Goal: Task Accomplishment & Management: Manage account settings

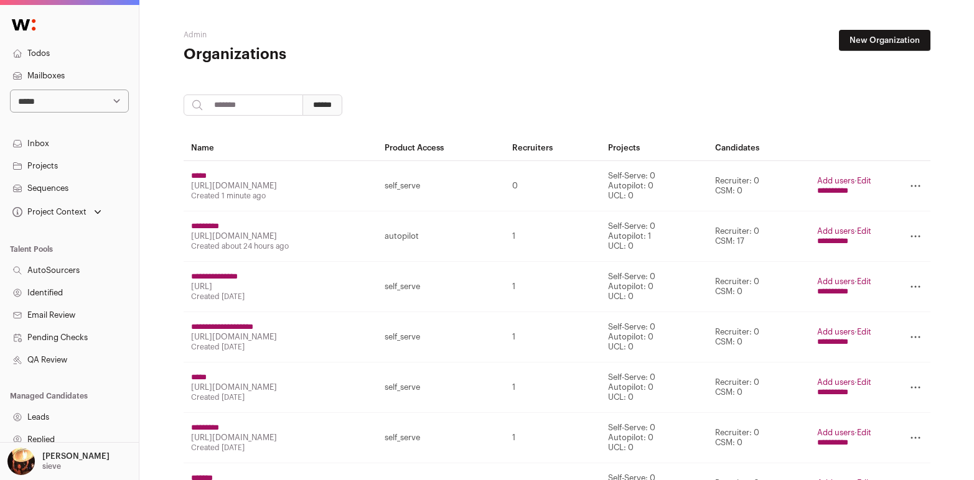
click at [871, 180] on link "Edit" at bounding box center [864, 181] width 14 height 8
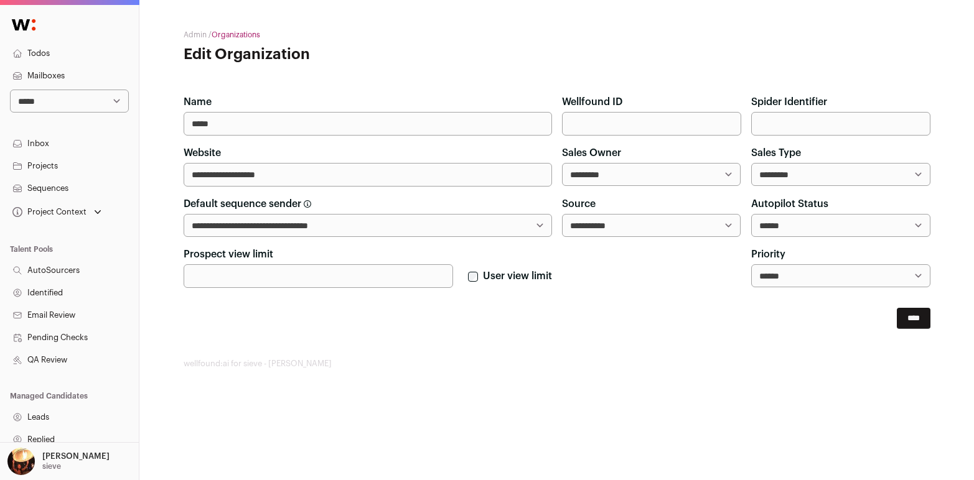
click at [346, 270] on input "Prospect view limit" at bounding box center [318, 276] width 269 height 24
click at [55, 164] on link "Projects" at bounding box center [69, 166] width 139 height 22
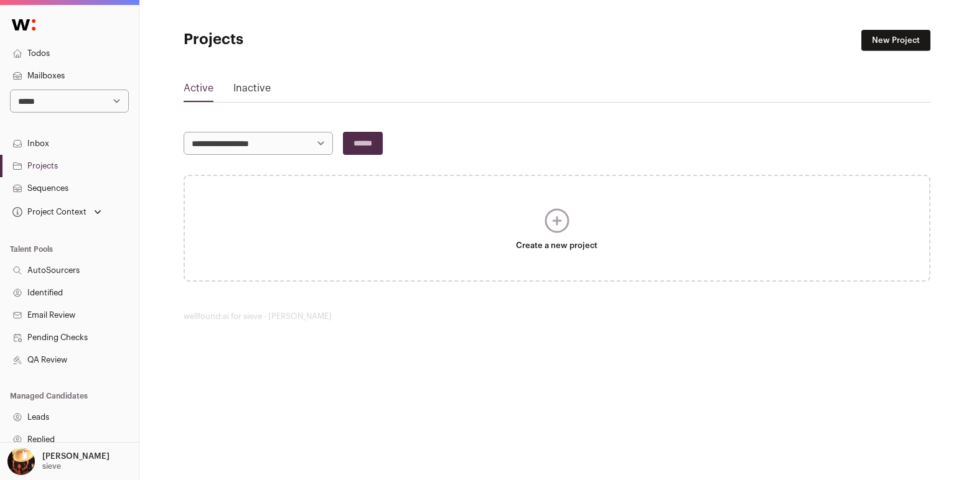
click at [892, 39] on link "New Project" at bounding box center [895, 40] width 69 height 21
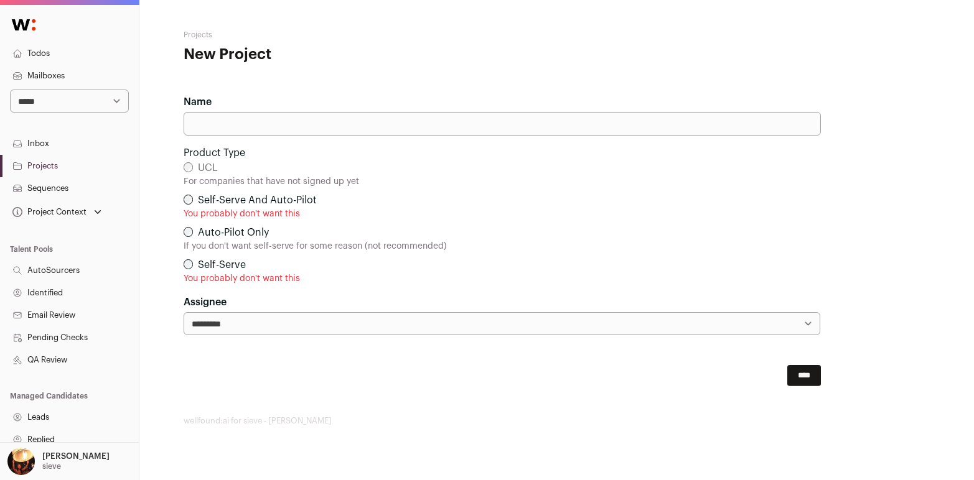
click at [302, 125] on input "Name" at bounding box center [502, 124] width 637 height 24
type input "**********"
click at [571, 215] on p "You probably don't want this" at bounding box center [502, 214] width 637 height 12
click at [800, 372] on input "****" at bounding box center [804, 375] width 34 height 21
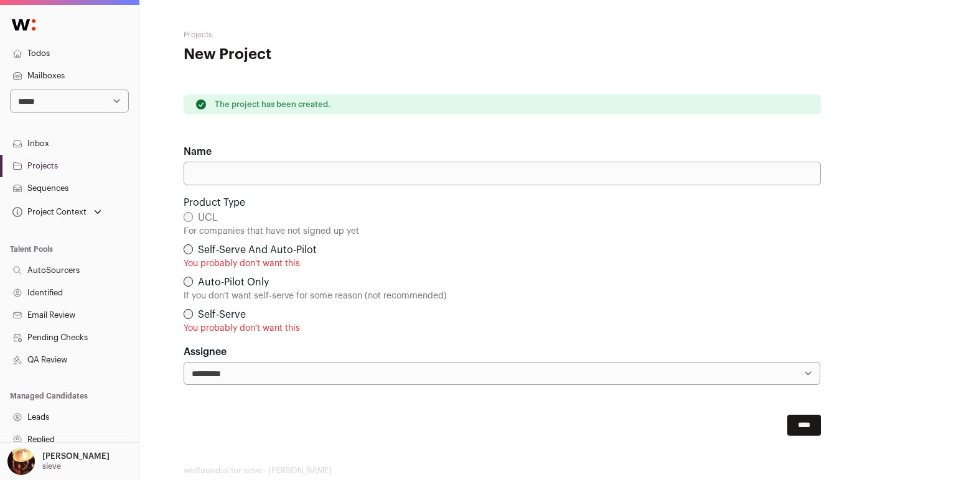
click at [60, 169] on link "Projects" at bounding box center [69, 166] width 139 height 22
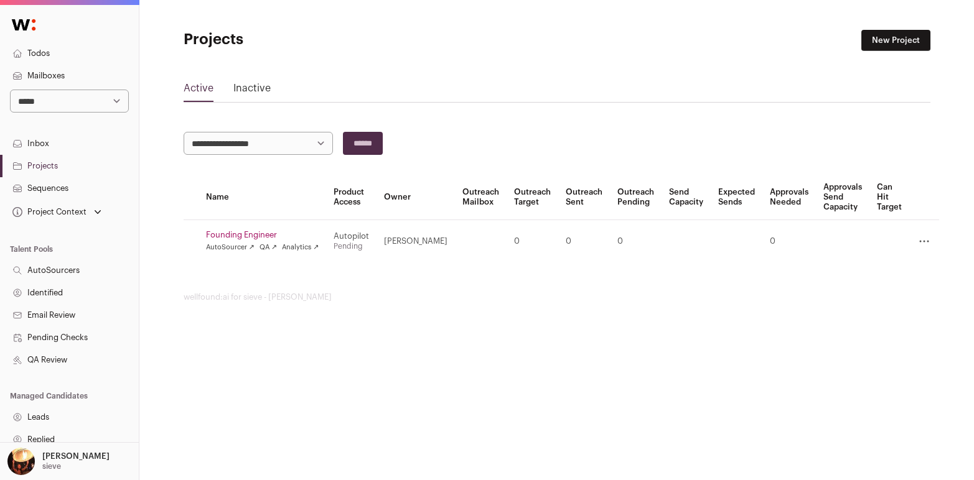
click at [268, 232] on link "Founding Engineer" at bounding box center [262, 235] width 113 height 10
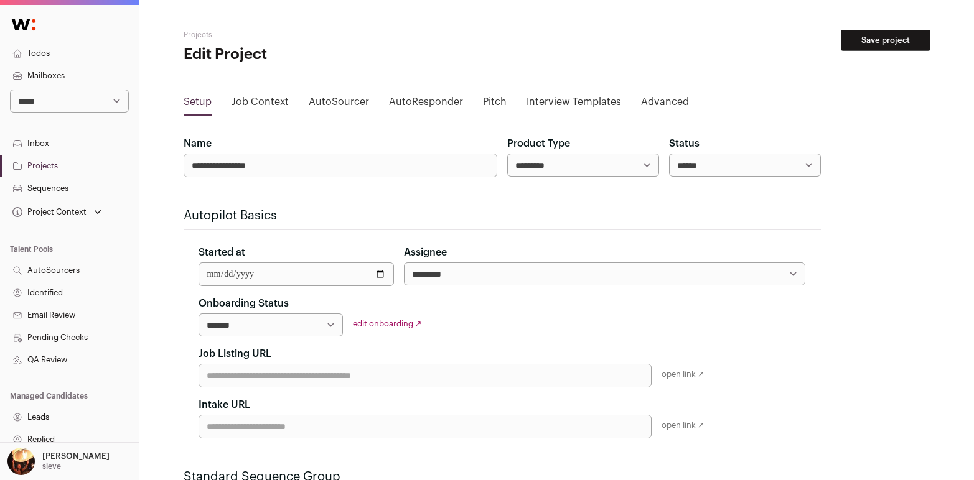
click at [197, 33] on h2 "Projects" at bounding box center [308, 35] width 249 height 10
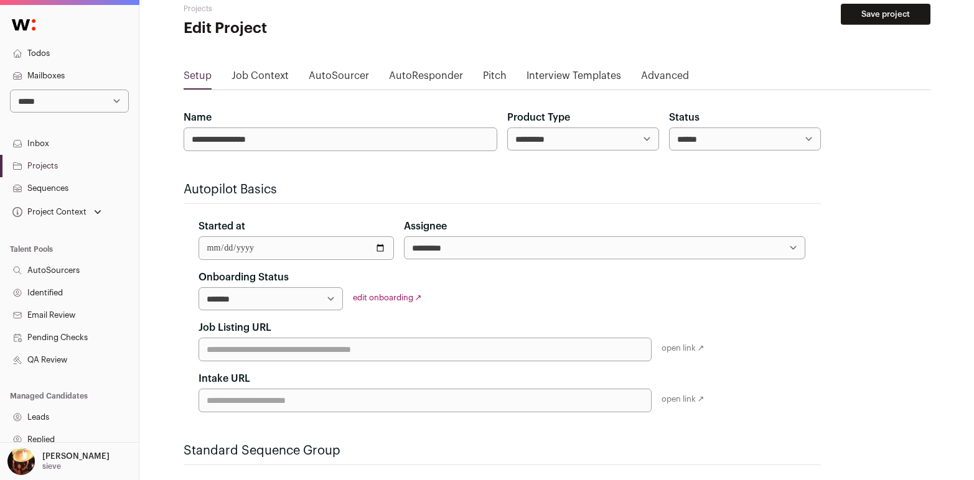
scroll to position [40, 0]
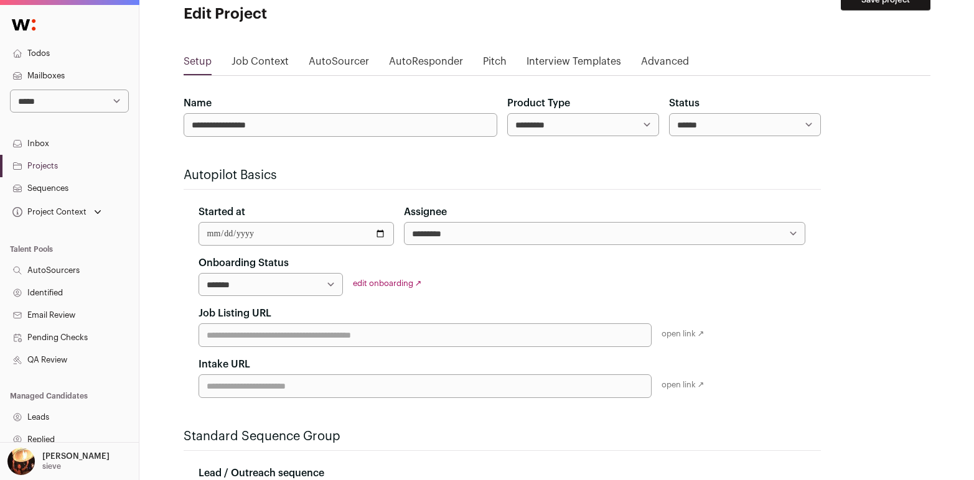
click at [395, 279] on link "edit onboarding ↗" at bounding box center [387, 283] width 69 height 8
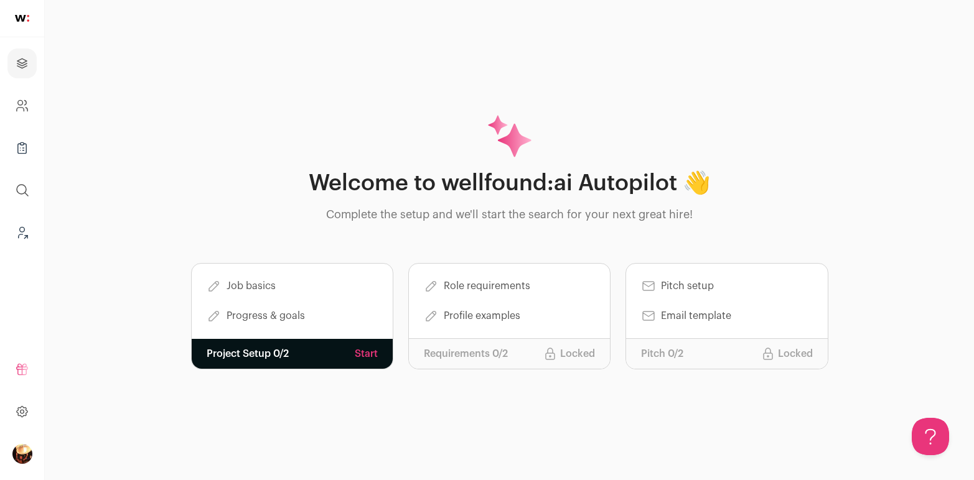
click at [19, 452] on img "Open dropdown" at bounding box center [22, 454] width 20 height 20
click at [77, 390] on button "Admin" at bounding box center [112, 389] width 138 height 12
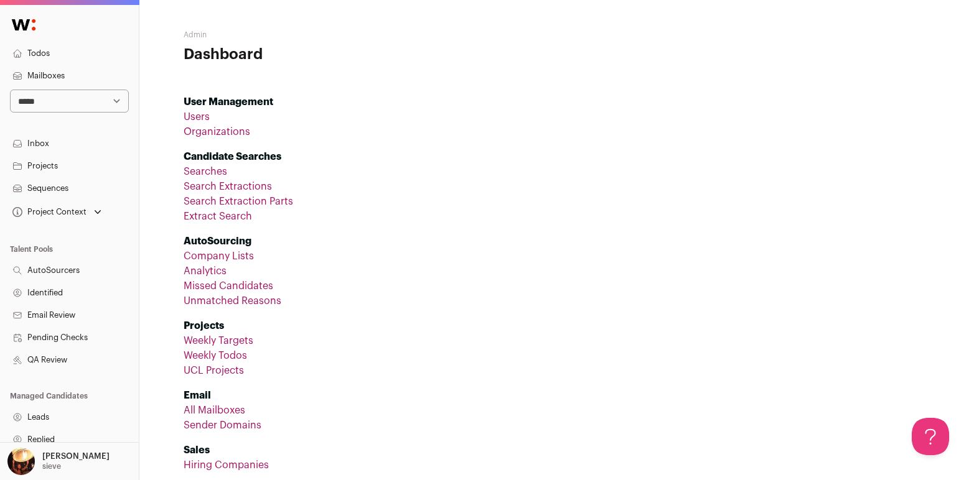
click at [222, 131] on link "Organizations" at bounding box center [217, 132] width 67 height 10
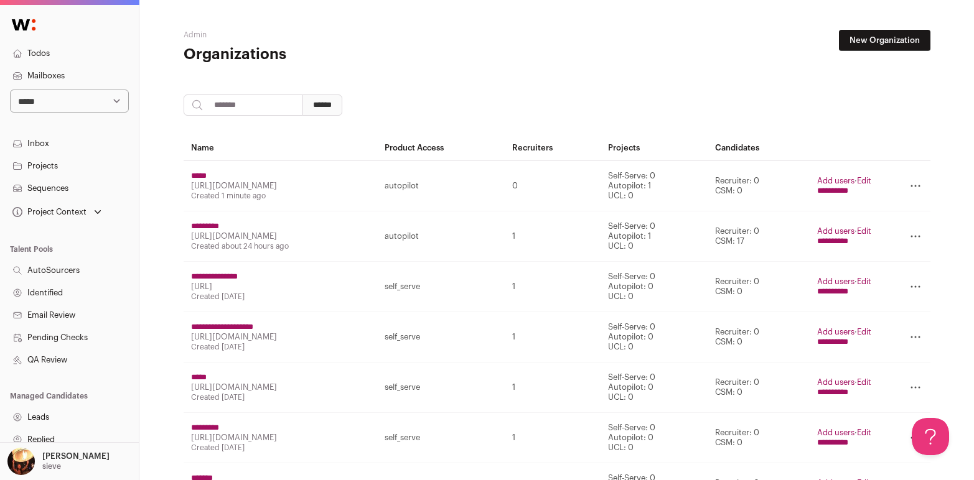
click at [871, 180] on link "Edit" at bounding box center [864, 181] width 14 height 8
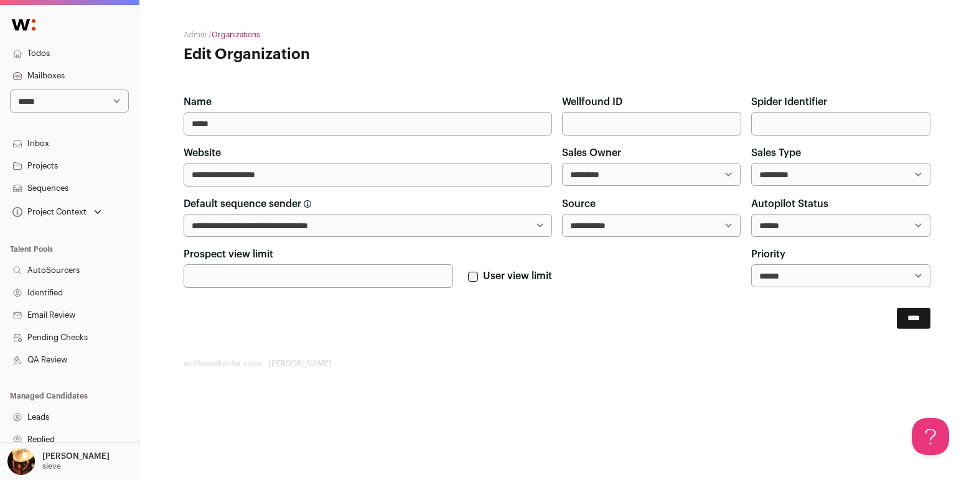
click at [47, 162] on link "Projects" at bounding box center [69, 166] width 139 height 22
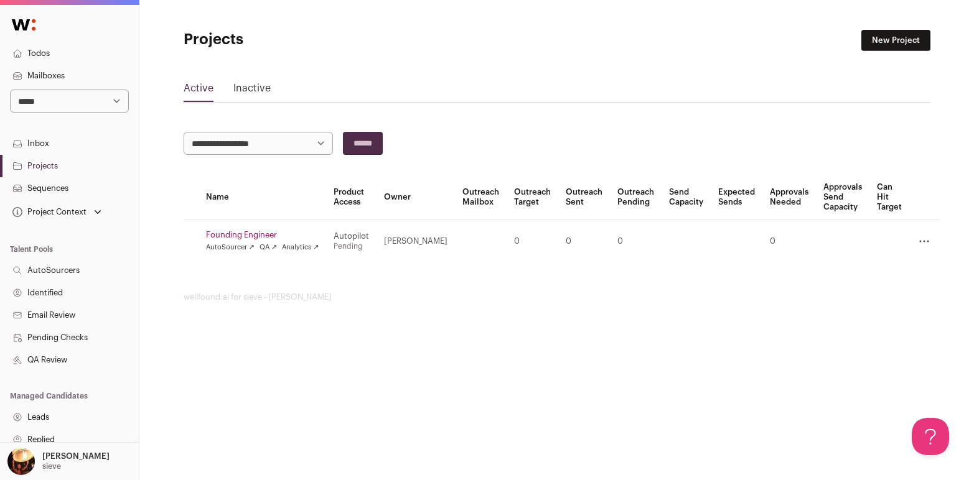
click at [265, 230] on link "Founding Engineer" at bounding box center [262, 235] width 113 height 10
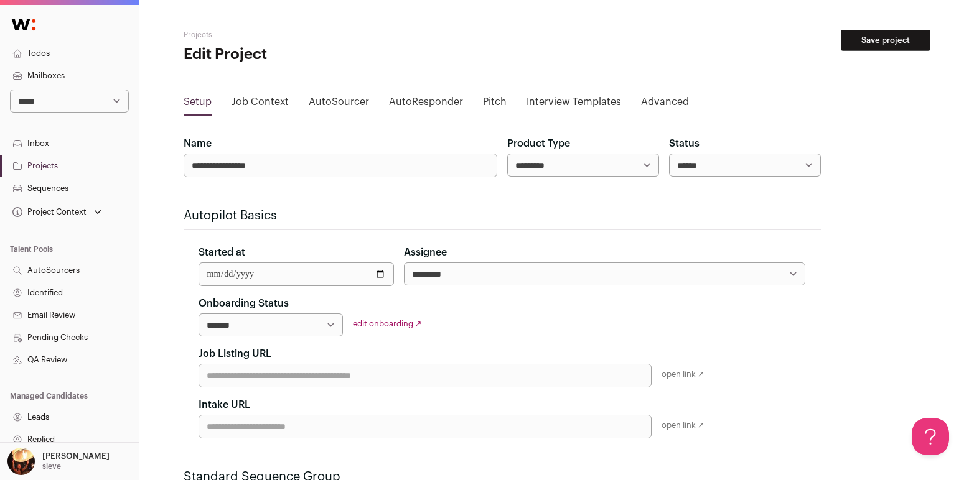
click at [42, 164] on link "Projects" at bounding box center [69, 166] width 139 height 22
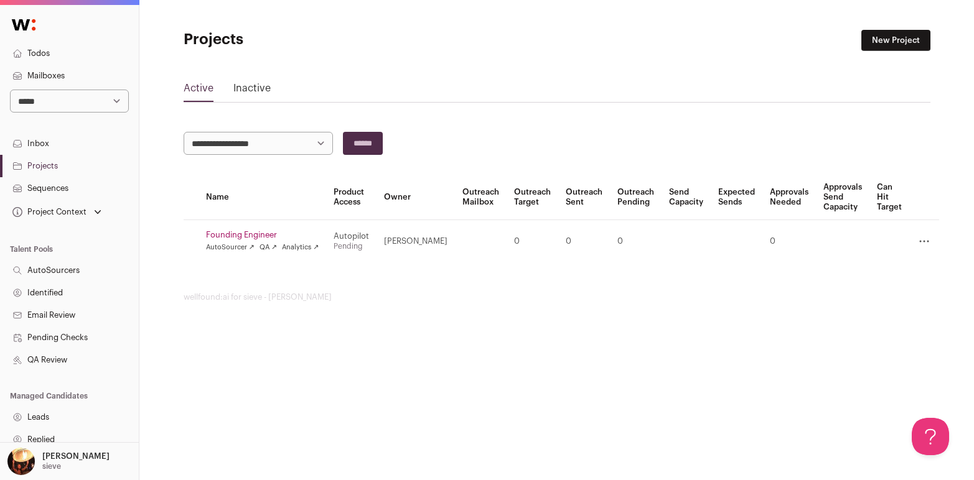
click at [922, 241] on icon at bounding box center [924, 241] width 15 height 15
click at [715, 364] on html "**********" at bounding box center [487, 240] width 974 height 480
click at [256, 233] on link "Founding Engineer" at bounding box center [262, 235] width 113 height 10
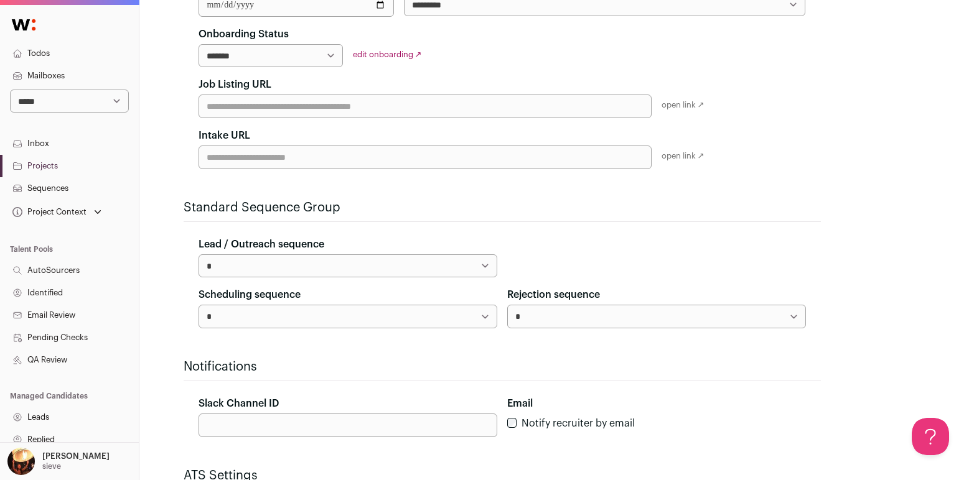
scroll to position [271, 0]
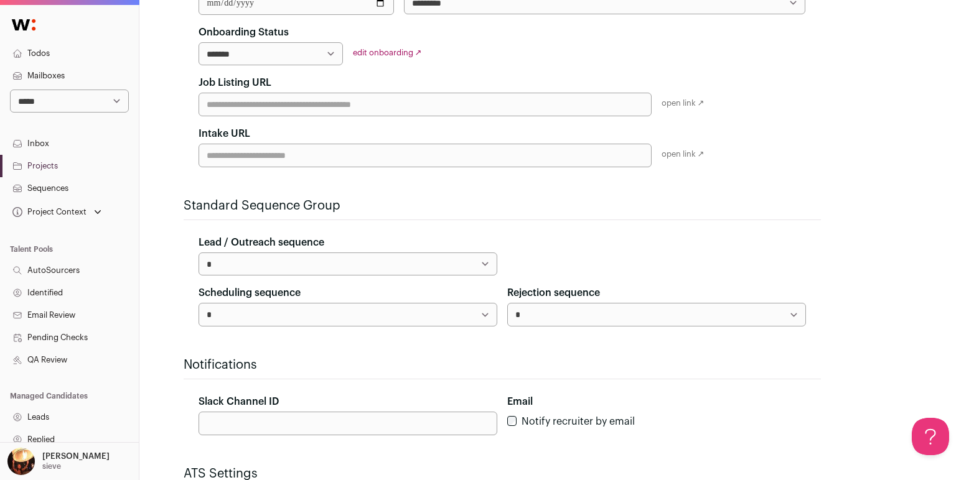
click at [385, 51] on link "edit onboarding ↗" at bounding box center [387, 53] width 69 height 8
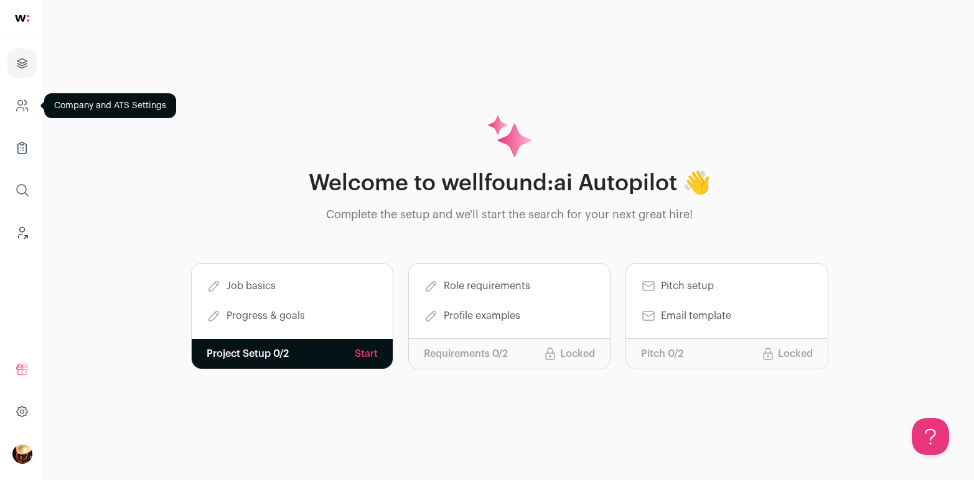
click at [25, 108] on icon "Company and ATS Settings" at bounding box center [22, 105] width 14 height 15
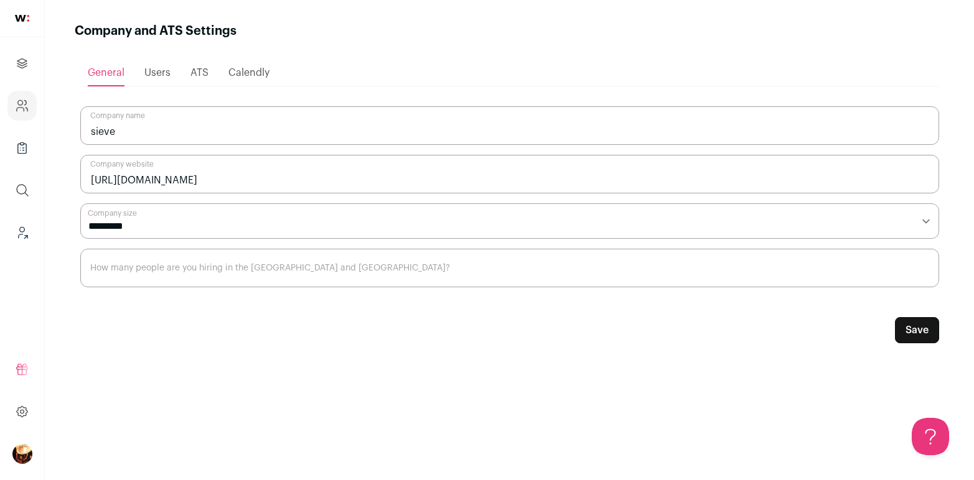
click at [157, 75] on span "Users" at bounding box center [157, 73] width 26 height 10
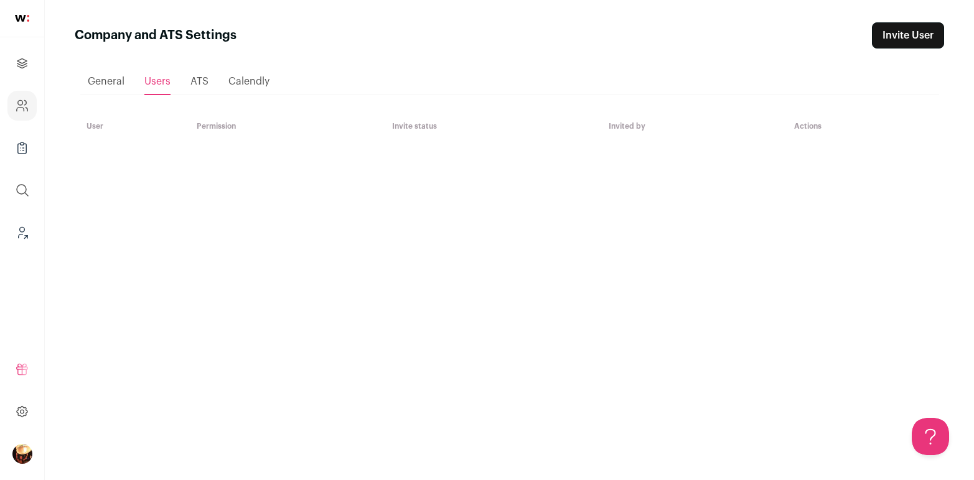
click at [911, 37] on link "Invite User" at bounding box center [908, 35] width 72 height 26
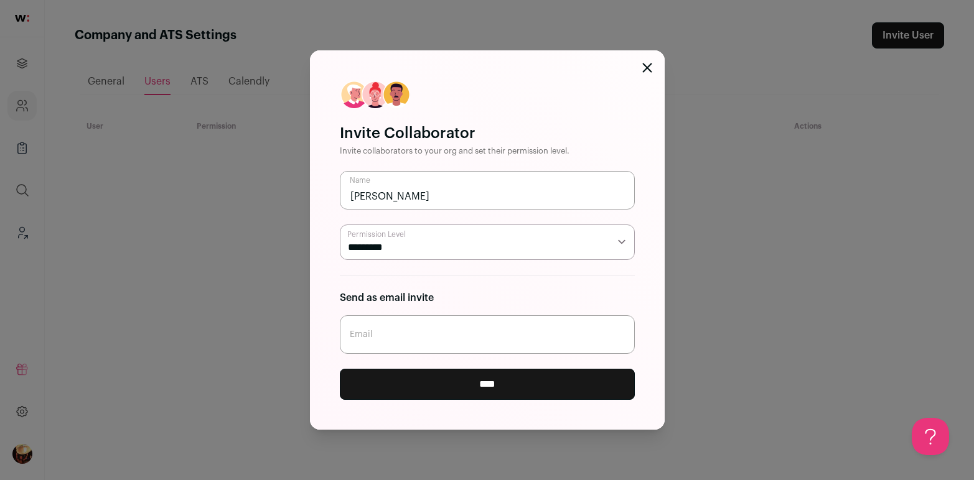
type input "Nicole"
click at [389, 245] on select "***** *********" at bounding box center [487, 242] width 295 height 35
select select "*****"
click at [340, 225] on select "***** *********" at bounding box center [487, 242] width 295 height 35
click at [378, 341] on input "Email" at bounding box center [487, 335] width 295 height 39
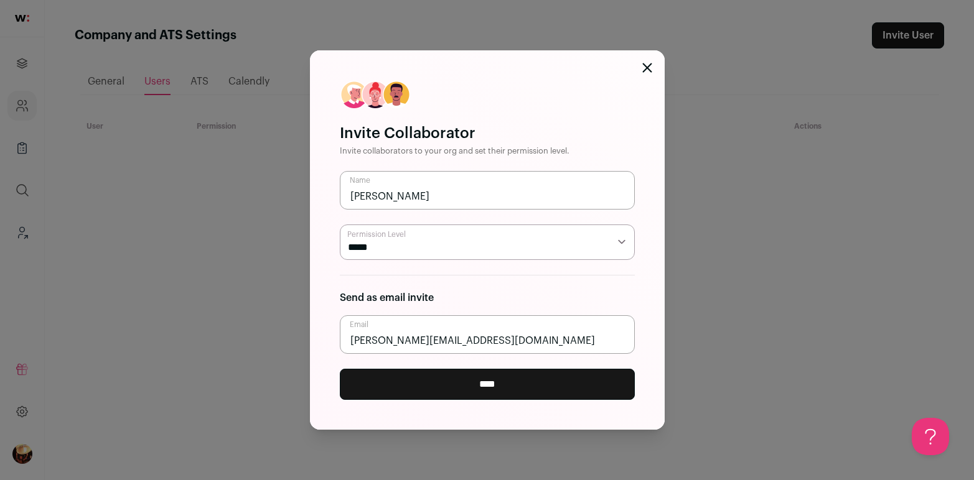
type input "nicole@usesieve.com"
click at [416, 383] on input "****" at bounding box center [487, 384] width 295 height 31
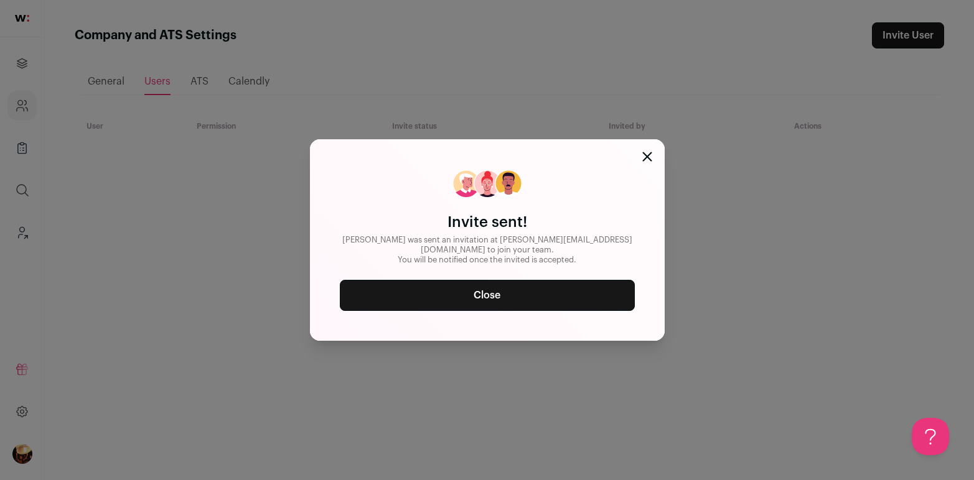
click at [489, 288] on link "Close" at bounding box center [487, 295] width 295 height 31
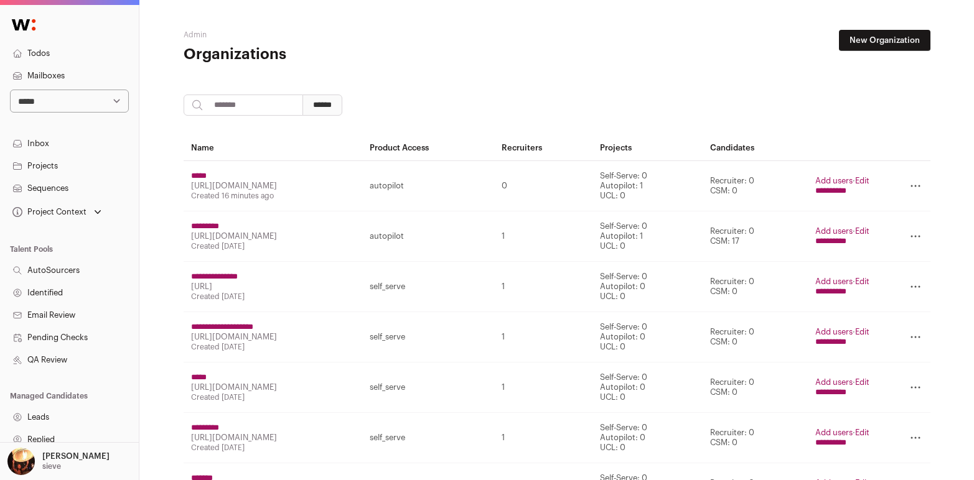
click at [868, 177] on link "Edit" at bounding box center [862, 181] width 14 height 8
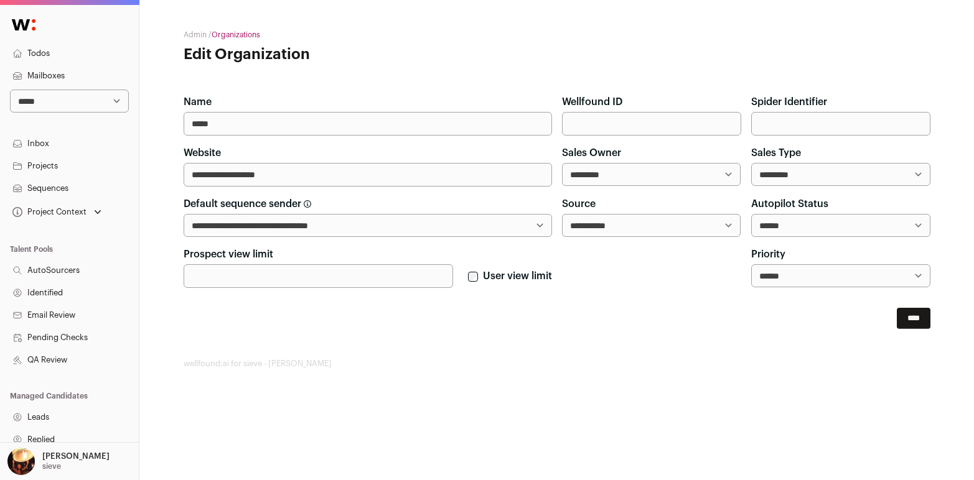
click at [54, 161] on link "Projects" at bounding box center [69, 166] width 139 height 22
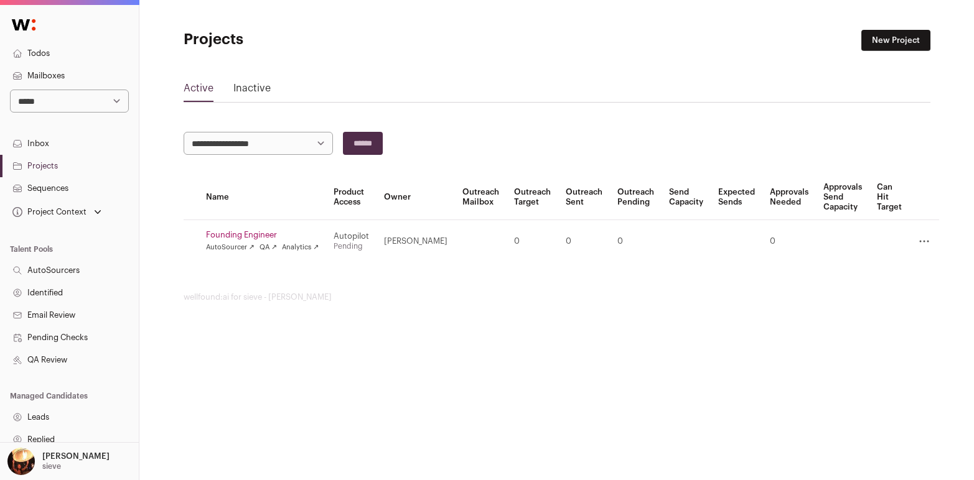
click at [274, 231] on link "Founding Engineer" at bounding box center [262, 235] width 113 height 10
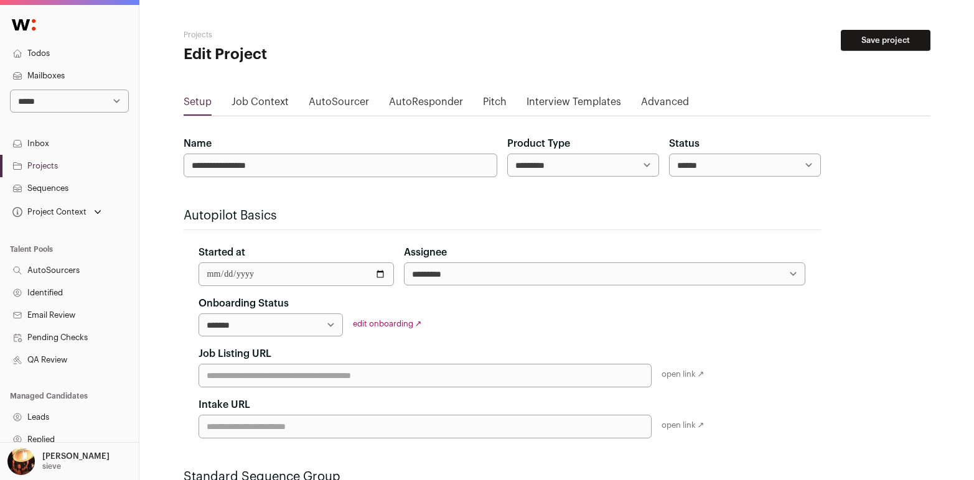
click at [48, 163] on link "Projects" at bounding box center [69, 166] width 139 height 22
